Goal: Task Accomplishment & Management: Complete application form

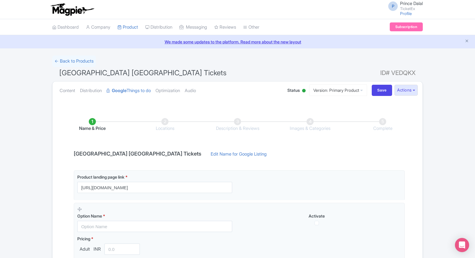
scroll to position [85, 0]
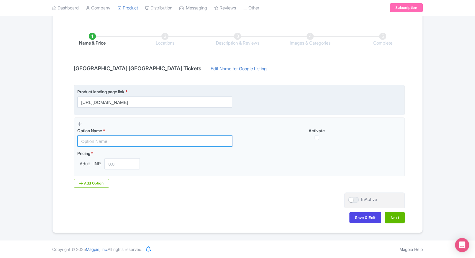
paste input "Van Gogh Museum Skip-the-Line Entry – Secure Tickets, Fast Confirmation & Best …"
type input "Van Gogh Museum Skip-the-Line Entry – Secure Tickets, Fast Confirmation & Best …"
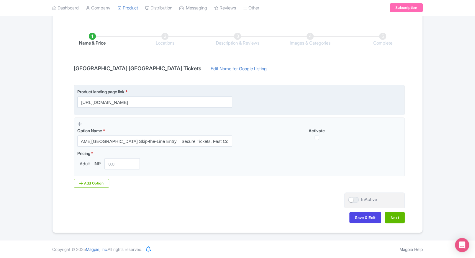
scroll to position [0, 0]
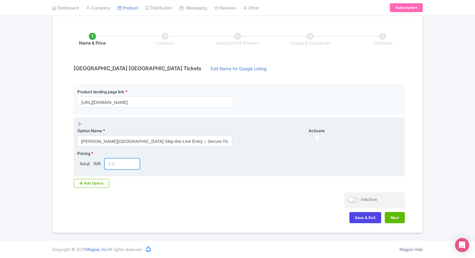
click at [113, 168] on input "number" at bounding box center [121, 163] width 35 height 11
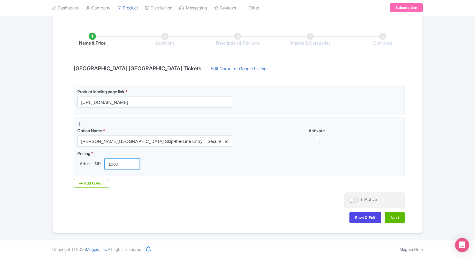
type input "1980"
click at [94, 178] on div "Product landing page link * https://www.ticketex.co/activity/84/van-gogh-museum…" at bounding box center [237, 136] width 334 height 103
click at [90, 182] on div "Add Option" at bounding box center [91, 183] width 35 height 9
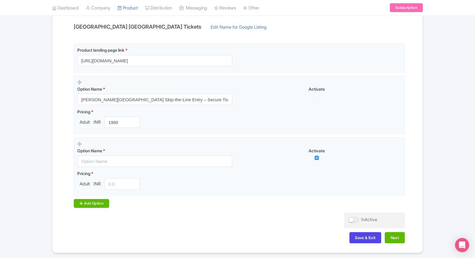
click at [85, 205] on div "Add Option" at bounding box center [91, 203] width 35 height 9
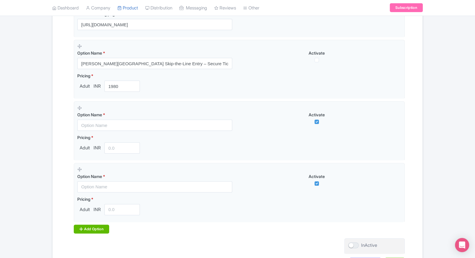
scroll to position [164, 0]
click at [86, 223] on div "Add Option" at bounding box center [91, 227] width 35 height 9
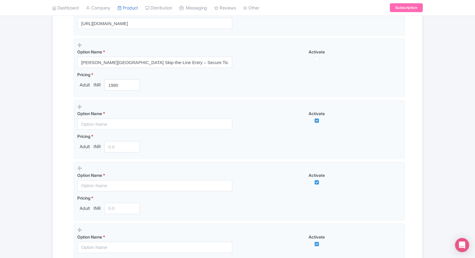
click at [86, 223] on fieldset "Option Name * Activate Pricing * Adult INR" at bounding box center [239, 252] width 331 height 59
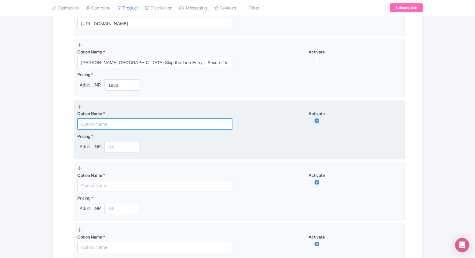
paste input "Van Gogh Museum Ticket with Audioguide"
click at [127, 123] on input "text" at bounding box center [154, 123] width 155 height 11
type input "Van Gogh Museum Ticket with Audioguide"
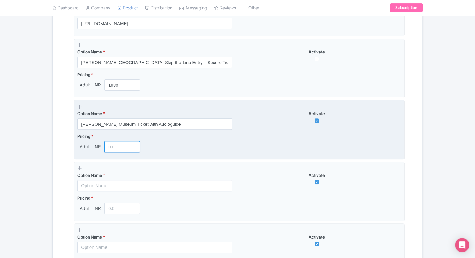
click at [121, 142] on input "number" at bounding box center [121, 146] width 35 height 11
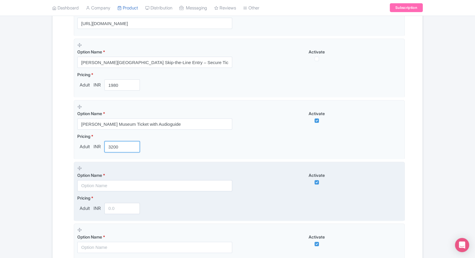
type input "3200"
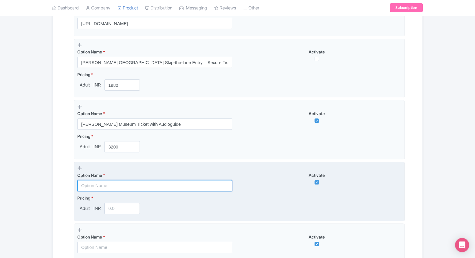
click at [110, 184] on input "text" at bounding box center [154, 185] width 155 height 11
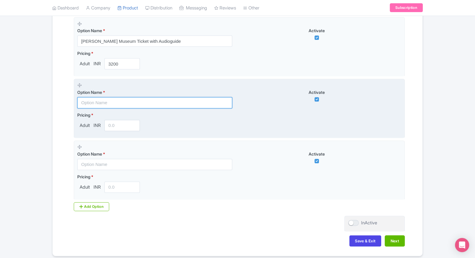
scroll to position [248, 0]
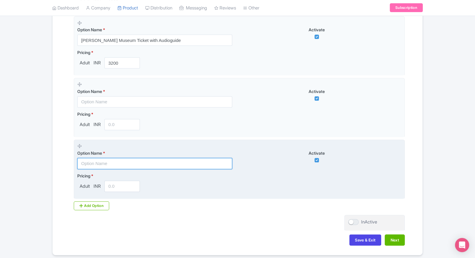
paste input "Van Gogh Museum + 1-Hour Canal Cruise ( Preffered Time Between 11AM to 7PM )"
type input "Van Gogh Museum + 1-Hour Canal Cruise ( Preffered Time Between 11AM to 7PM )"
click at [108, 160] on input "Van Gogh Museum + 1-Hour Canal Cruise ( Preffered Time Between 11AM to 7PM )" at bounding box center [154, 163] width 155 height 11
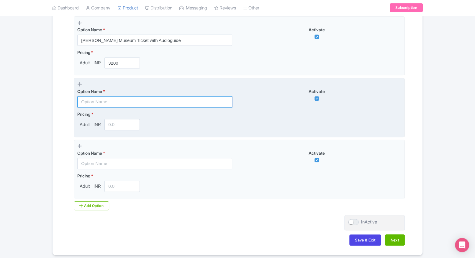
paste input "Van Gogh Museum + 1-Hour Canal Cruise ( Preffered Time Between 11AM to 7PM )"
click at [116, 104] on input "text" at bounding box center [154, 101] width 155 height 11
click at [127, 99] on input "Van Gogh Museum + 1-Hour Canal Cruise ( Preffered Time Between 11AM to 7PM )" at bounding box center [154, 101] width 155 height 11
paste input "er"
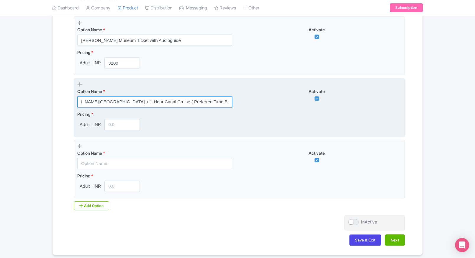
type input "Van Gogh Museum + 1-Hour Canal Cruise ( Preferred Time Between 11AM to 7PM )"
click at [124, 131] on fieldset "Option Name * Van Gogh Museum + 1-Hour Canal Cruise ( Preferred Time Between 11…" at bounding box center [239, 107] width 331 height 59
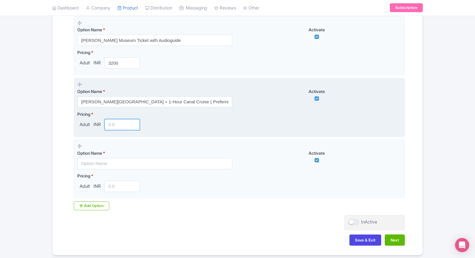
click at [108, 119] on input "number" at bounding box center [121, 124] width 35 height 11
type input "4700"
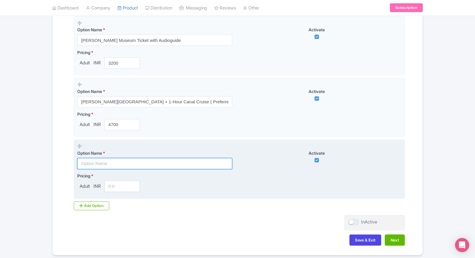
paste input "Van Gogh & Rembrandt in Amsterdam ticket"
click at [97, 162] on input "Van Gogh & Rembrandt in Amsterdam ticket" at bounding box center [154, 163] width 155 height 11
type input "Van Gogh & Rembrandt in Amsterdam ticket"
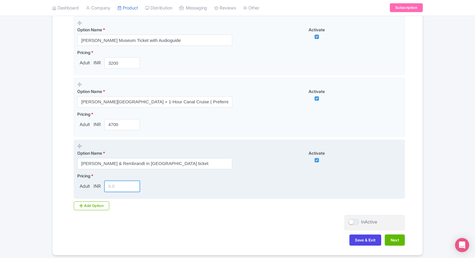
click at [115, 188] on input "number" at bounding box center [121, 185] width 35 height 11
type input "1699"
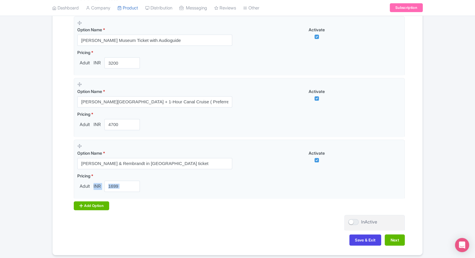
drag, startPoint x: 93, startPoint y: 197, endPoint x: 85, endPoint y: 204, distance: 10.4
click at [85, 204] on div "Product landing page link * https://www.ticketex.co/activity/84/van-gogh-museum…" at bounding box center [237, 65] width 334 height 287
click at [85, 204] on div "Add Option" at bounding box center [91, 205] width 35 height 9
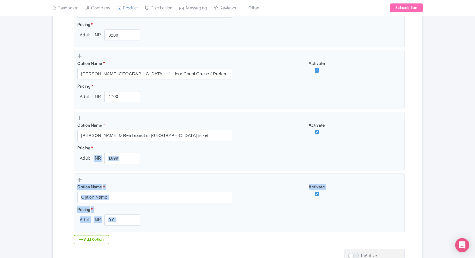
click at [52, 186] on div "Name & Price Locations Description & Reviews Images & Categories Complete Van G…" at bounding box center [237, 57] width 370 height 454
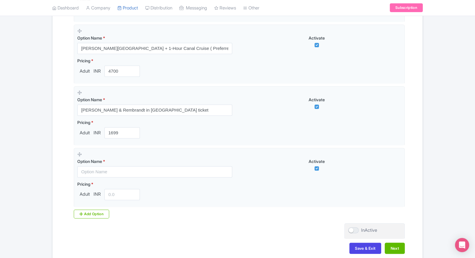
scroll to position [302, 0]
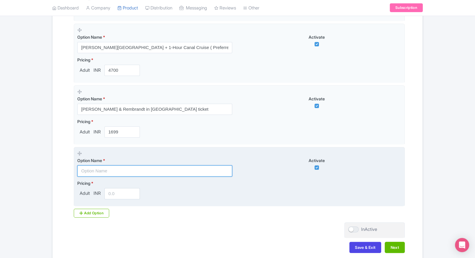
paste input "Van Gogh Museum Ticket (Fixed Timeslot)+Royal Coster Diamonds 45-min Experience"
click at [109, 167] on input "text" at bounding box center [154, 170] width 155 height 11
type input "Van Gogh Museum Ticket (Fixed Timeslot)+Royal Coster Diamonds 45-min Experience"
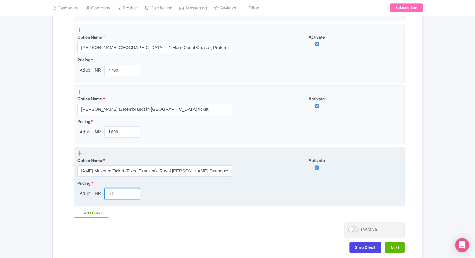
scroll to position [0, 0]
click at [111, 197] on input "number" at bounding box center [121, 193] width 35 height 11
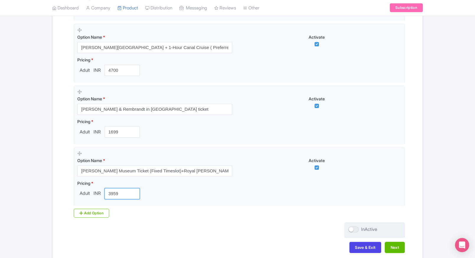
type input "3959"
click at [353, 231] on div at bounding box center [353, 229] width 11 height 6
click at [352, 231] on input "InActive" at bounding box center [350, 229] width 4 height 4
checkbox input "true"
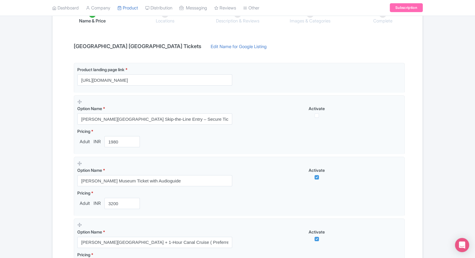
scroll to position [109, 0]
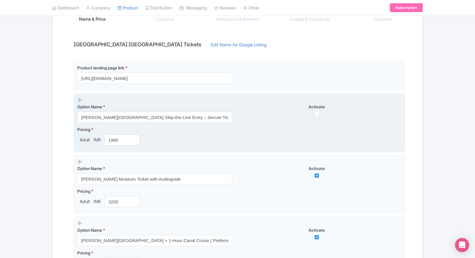
click at [315, 116] on div "Option Name * Van Gogh Museum Skip-the-Line Entry – Secure Tickets, Fast Confir…" at bounding box center [239, 110] width 324 height 26
click at [316, 115] on input "checkbox" at bounding box center [316, 113] width 4 height 4
checkbox input "true"
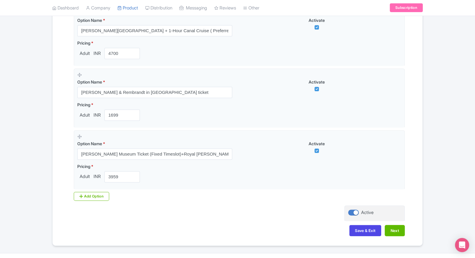
scroll to position [331, 0]
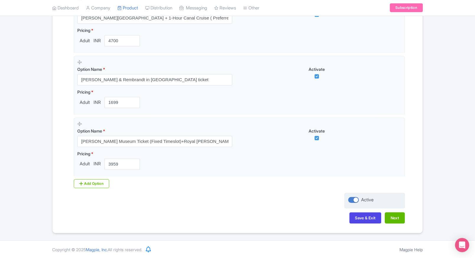
click at [356, 199] on div at bounding box center [353, 200] width 11 height 6
click at [352, 199] on input "Active" at bounding box center [350, 200] width 4 height 4
checkbox input "false"
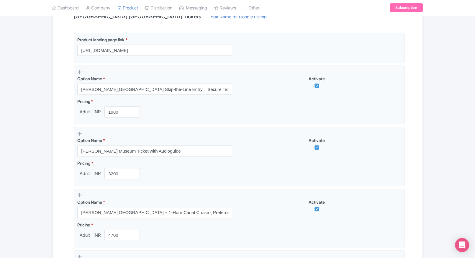
scroll to position [139, 0]
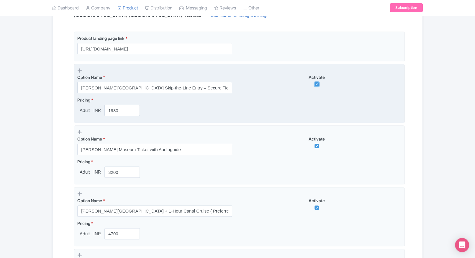
click at [318, 84] on input "checkbox" at bounding box center [316, 84] width 4 height 4
checkbox input "false"
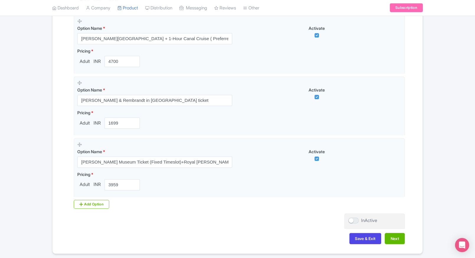
scroll to position [331, 0]
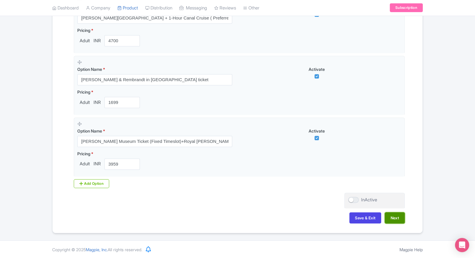
click at [400, 219] on button "Next" at bounding box center [394, 217] width 20 height 11
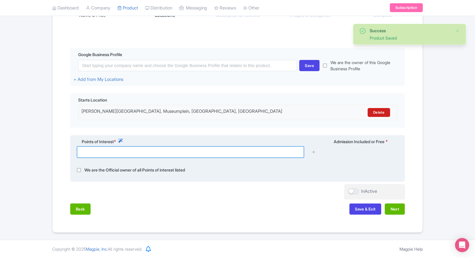
click at [249, 149] on input "text" at bounding box center [190, 151] width 227 height 11
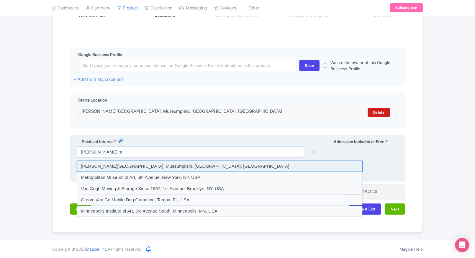
click at [206, 167] on input at bounding box center [219, 165] width 285 height 11
type input "Van Gogh Museum, Museumplein, Amsterdam, Netherlands"
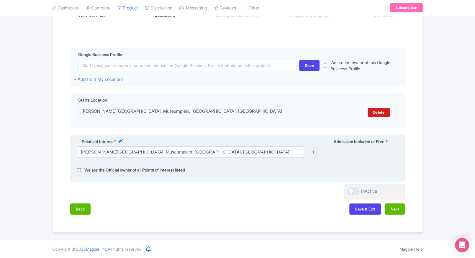
click at [313, 152] on icon at bounding box center [313, 151] width 4 height 4
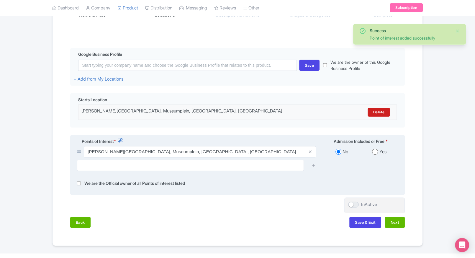
click at [373, 153] on input "radio" at bounding box center [375, 152] width 6 height 6
radio input "true"
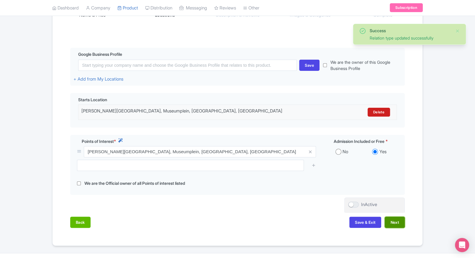
click at [391, 226] on button "Next" at bounding box center [394, 221] width 20 height 11
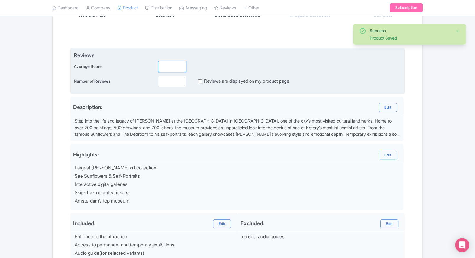
drag, startPoint x: 159, startPoint y: 60, endPoint x: 166, endPoint y: 64, distance: 8.4
click at [166, 64] on div "Reviews Average Score Number of Reviews Reviews are displayed on my product page" at bounding box center [237, 69] width 327 height 36
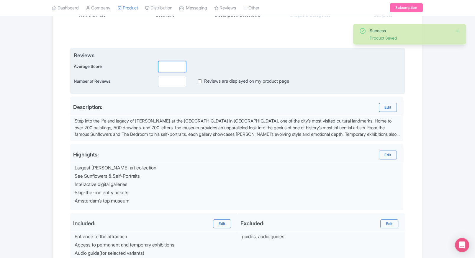
click at [166, 64] on input "number" at bounding box center [172, 66] width 28 height 11
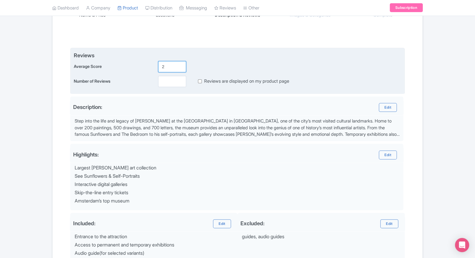
type input "2"
click at [165, 77] on input "number" at bounding box center [172, 81] width 28 height 11
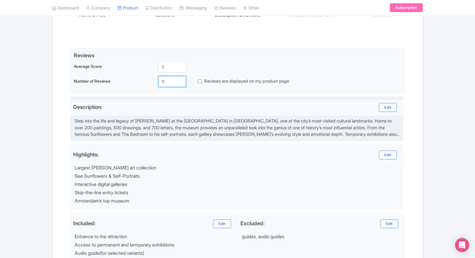
scroll to position [185, 0]
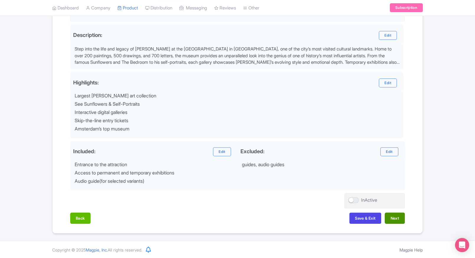
type input "0"
click at [392, 216] on button "Next" at bounding box center [394, 217] width 20 height 11
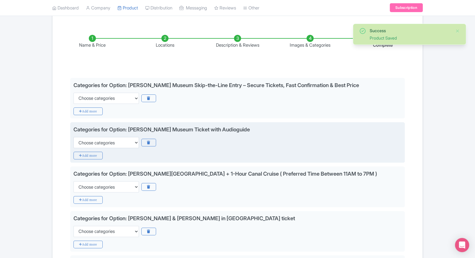
scroll to position [83, 0]
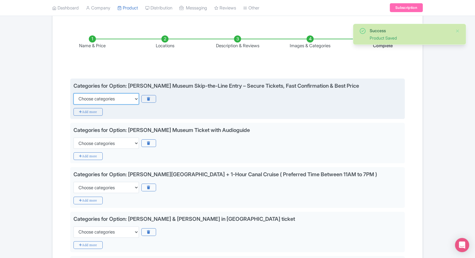
click at [104, 97] on select "Choose categories Adults Only Animals Audio Guide Beaches Bike Tours Boat Tours…" at bounding box center [105, 98] width 65 height 11
select select "family-friendly"
click at [73, 93] on select "Choose categories Adults Only Animals Audio Guide Beaches Bike Tours Boat Tours…" at bounding box center [105, 98] width 65 height 11
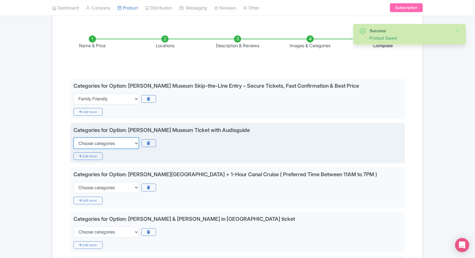
click at [106, 141] on select "Choose categories Adults Only Animals Audio Guide Beaches Bike Tours Boat Tours…" at bounding box center [105, 142] width 65 height 11
select select "family-friendly"
click at [73, 137] on select "Choose categories Adults Only Animals Audio Guide Beaches Bike Tours Boat Tours…" at bounding box center [105, 142] width 65 height 11
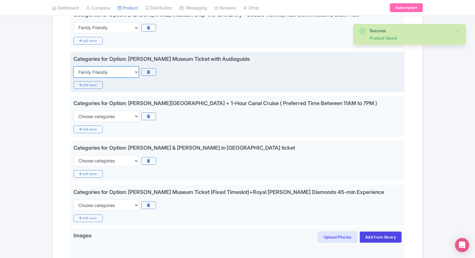
scroll to position [154, 0]
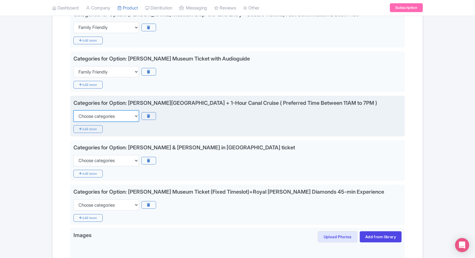
click at [128, 116] on select "Choose categories Adults Only Animals Audio Guide Beaches Bike Tours Boat Tours…" at bounding box center [105, 115] width 65 height 11
click at [73, 110] on select "Choose categories Adults Only Animals Audio Guide Beaches Bike Tours Boat Tours…" at bounding box center [105, 115] width 65 height 11
select select "family-friendly"
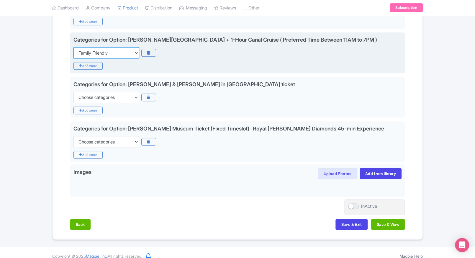
scroll to position [219, 0]
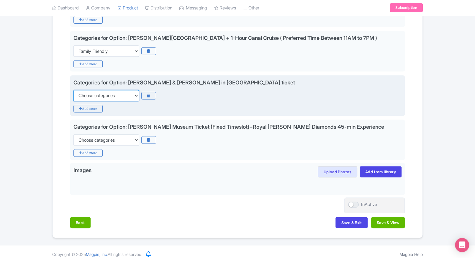
click at [114, 95] on select "Choose categories Adults Only Animals Audio Guide Beaches Bike Tours Boat Tours…" at bounding box center [105, 95] width 65 height 11
select select "family-friendly"
click at [73, 90] on select "Choose categories Adults Only Animals Audio Guide Beaches Bike Tours Boat Tours…" at bounding box center [105, 95] width 65 height 11
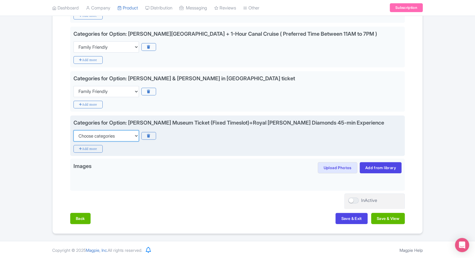
click at [101, 131] on select "Choose categories Adults Only Animals Audio Guide Beaches Bike Tours Boat Tours…" at bounding box center [105, 135] width 65 height 11
select select "family-friendly"
click at [73, 130] on select "Choose categories Adults Only Animals Audio Guide Beaches Bike Tours Boat Tours…" at bounding box center [105, 135] width 65 height 11
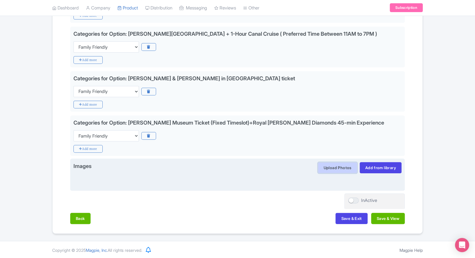
click at [332, 168] on button "Upload Photos" at bounding box center [337, 167] width 39 height 11
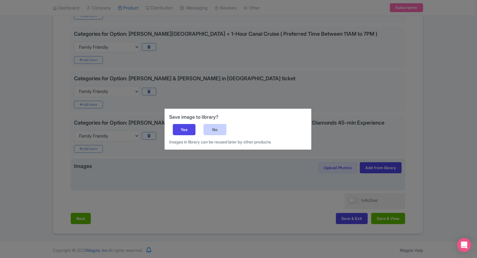
click at [210, 130] on div "No" at bounding box center [214, 129] width 23 height 11
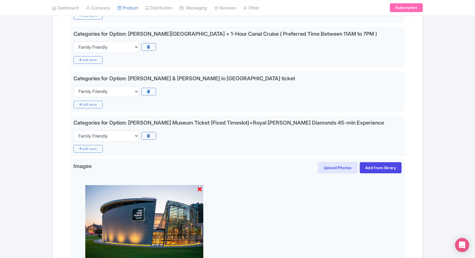
scroll to position [306, 0]
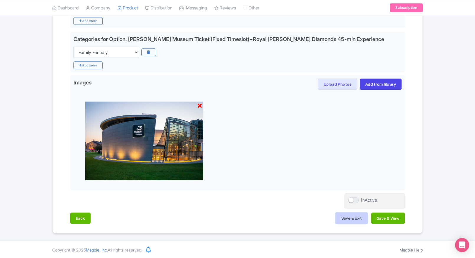
click at [354, 217] on button "Save & Exit" at bounding box center [351, 217] width 32 height 11
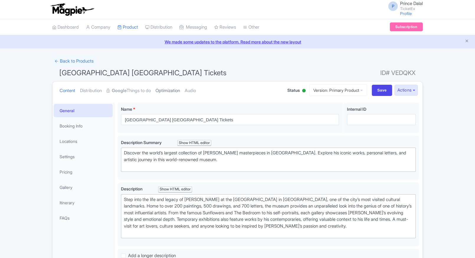
click at [180, 90] on link "Optimization" at bounding box center [167, 90] width 24 height 19
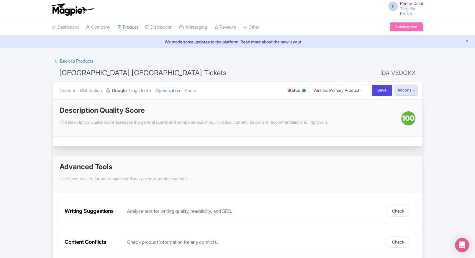
click at [138, 92] on link "Google Things to do" at bounding box center [128, 90] width 44 height 19
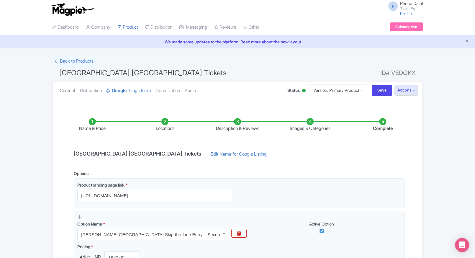
click at [67, 86] on link "Content" at bounding box center [68, 90] width 16 height 19
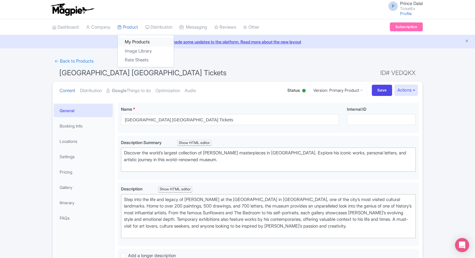
click at [134, 41] on link "My Products" at bounding box center [146, 41] width 56 height 9
